Goal: Navigation & Orientation: Find specific page/section

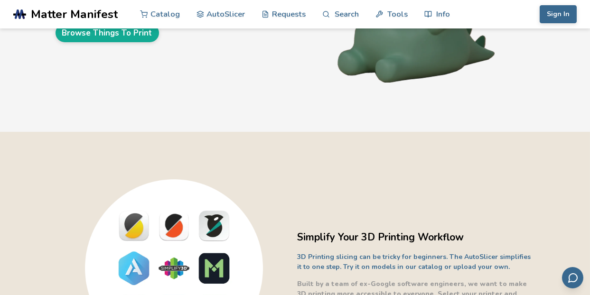
scroll to position [6, 0]
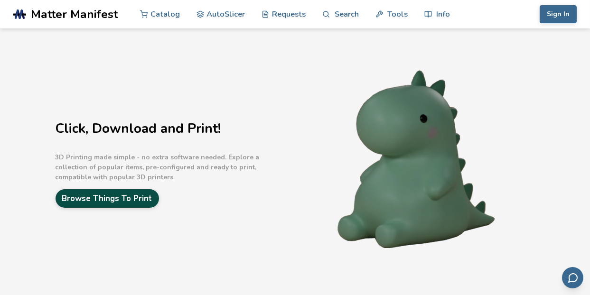
click at [125, 201] on link "Browse Things To Print" at bounding box center [107, 198] width 103 height 19
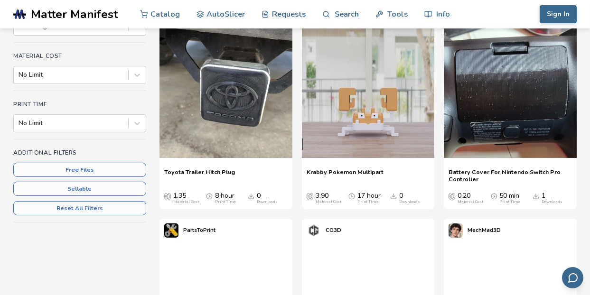
scroll to position [158, 0]
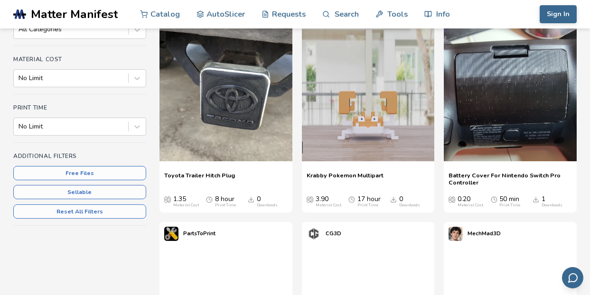
click at [477, 178] on span "Battery Cover For Nintendo Switch Pro Controller" at bounding box center [510, 179] width 123 height 14
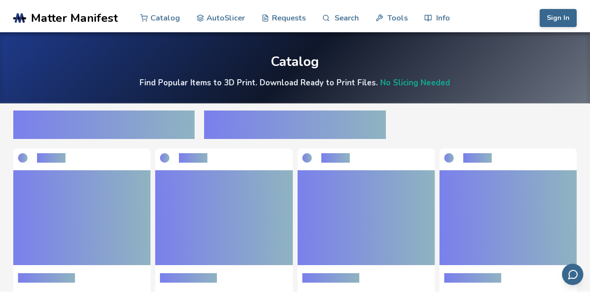
scroll to position [158, 0]
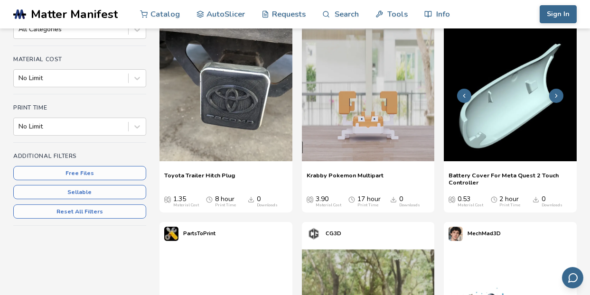
click at [525, 90] on img at bounding box center [510, 94] width 133 height 133
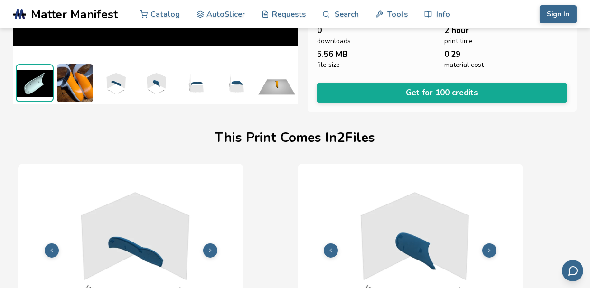
scroll to position [273, 3]
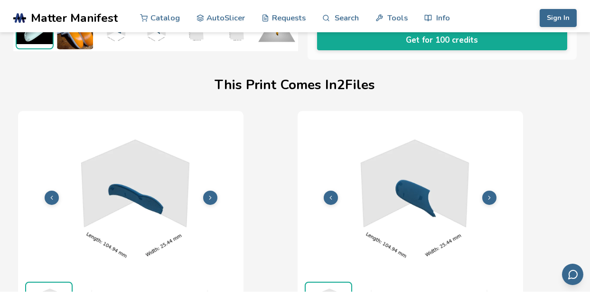
scroll to position [158, 0]
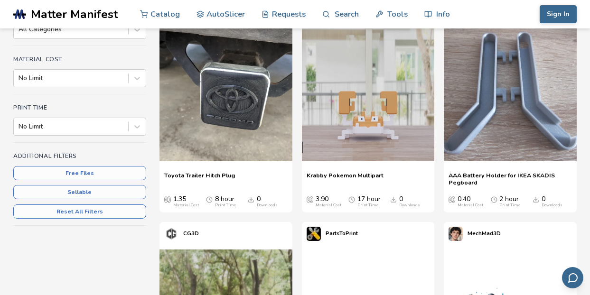
scroll to position [6, 0]
